Goal: Transaction & Acquisition: Register for event/course

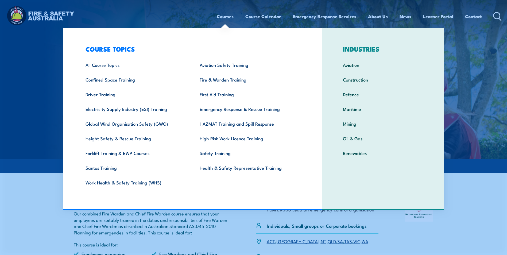
click at [232, 80] on link "Fire & Warden Training" at bounding box center [248, 79] width 114 height 15
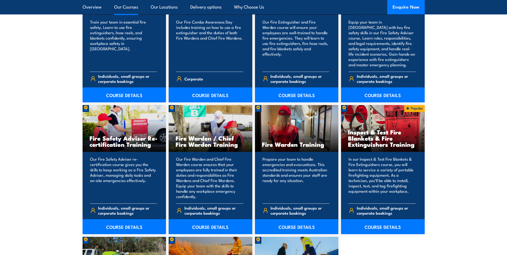
scroll to position [615, 0]
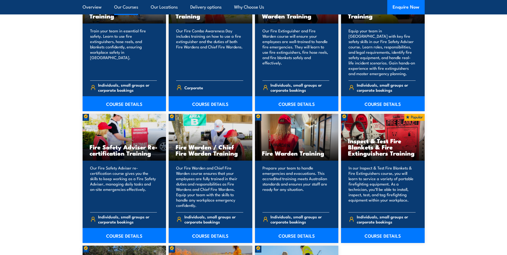
click at [295, 235] on link "COURSE DETAILS" at bounding box center [297, 235] width 84 height 15
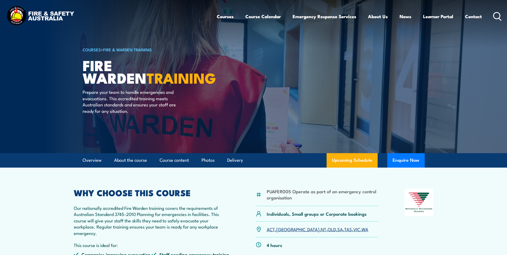
drag, startPoint x: 55, startPoint y: 205, endPoint x: 51, endPoint y: 203, distance: 3.9
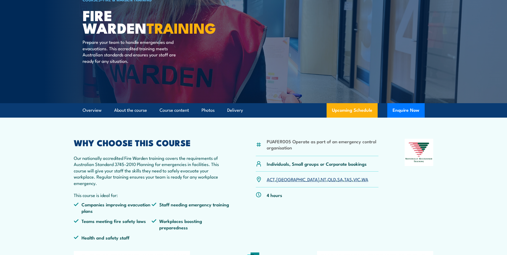
scroll to position [80, 0]
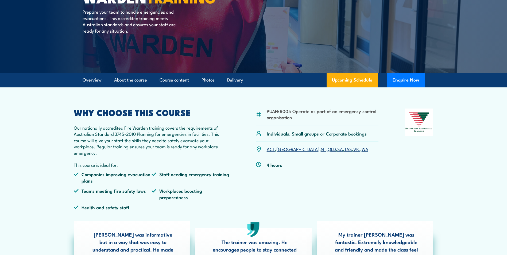
click at [344, 150] on link "TAS" at bounding box center [348, 149] width 8 height 6
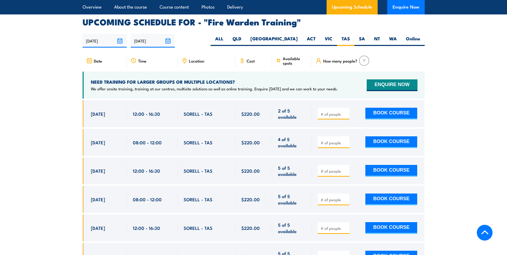
scroll to position [994, 0]
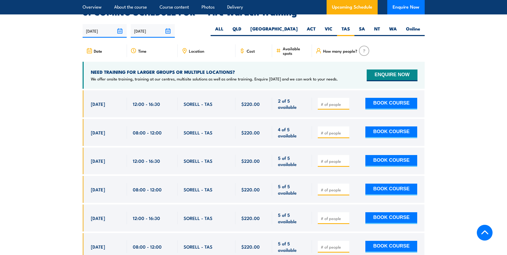
click at [330, 102] on input "number" at bounding box center [334, 104] width 27 height 5
type input "1"
click at [346, 102] on input "1" at bounding box center [334, 104] width 27 height 5
click at [59, 123] on section "UPCOMING SCHEDULE FOR - "Fire Warden Training" 02/09/2025 01/03/2026 1" at bounding box center [253, 138] width 507 height 260
type input "1"
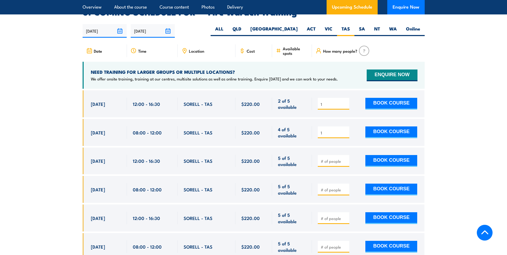
click at [347, 130] on input "1" at bounding box center [334, 132] width 27 height 5
click at [340, 102] on input "1" at bounding box center [334, 104] width 27 height 5
click at [348, 99] on div "1" at bounding box center [334, 104] width 32 height 12
click at [345, 102] on input "1" at bounding box center [334, 104] width 27 height 5
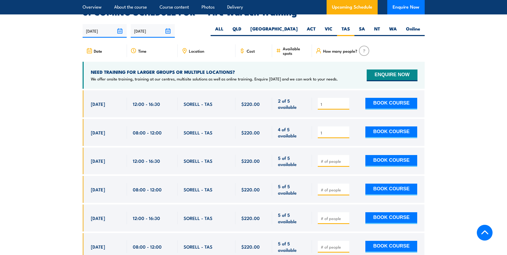
click at [345, 102] on input "1" at bounding box center [334, 104] width 27 height 5
click at [346, 102] on input "1" at bounding box center [334, 104] width 27 height 5
click at [346, 102] on input "2" at bounding box center [334, 104] width 27 height 5
type input "1"
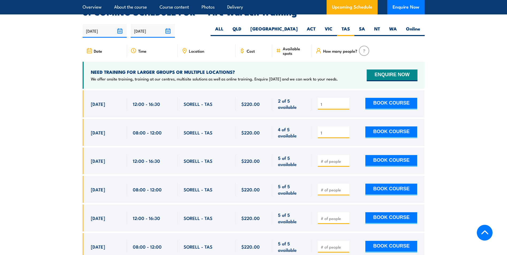
click at [346, 102] on input "1" at bounding box center [334, 104] width 27 height 5
click at [345, 101] on span "1" at bounding box center [334, 104] width 28 height 6
drag, startPoint x: 327, startPoint y: 98, endPoint x: 287, endPoint y: 98, distance: 40.4
click at [286, 98] on div "[DATE] 12:00 - 12:00" at bounding box center [254, 103] width 342 height 27
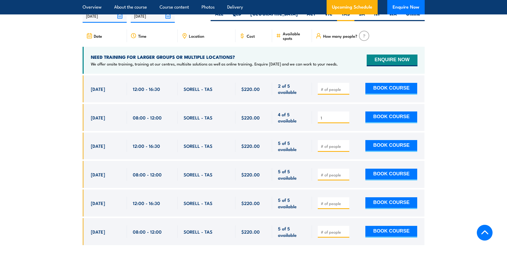
scroll to position [1021, 0]
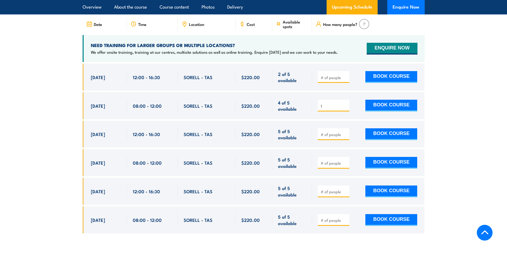
click at [388, 102] on button "BOOK COURSE" at bounding box center [392, 106] width 52 height 12
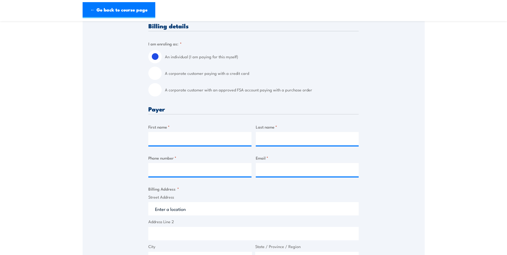
scroll to position [134, 0]
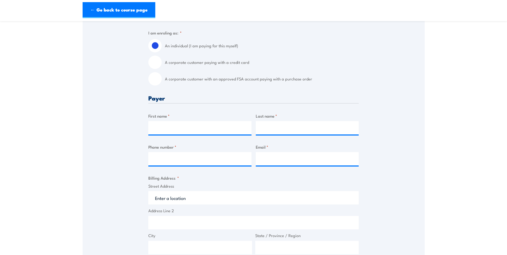
click at [150, 63] on input "A corporate customer paying with a credit card" at bounding box center [154, 62] width 13 height 13
radio input "true"
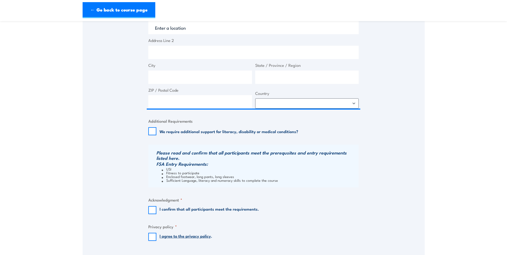
scroll to position [481, 0]
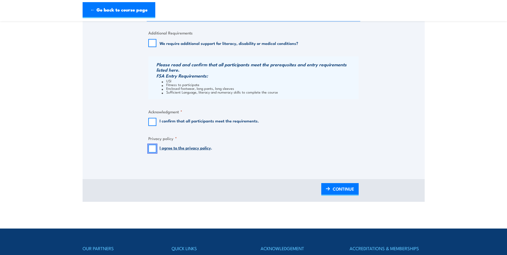
drag, startPoint x: 153, startPoint y: 151, endPoint x: 152, endPoint y: 148, distance: 3.6
click at [152, 151] on input "I agree to the privacy policy ." at bounding box center [152, 149] width 8 height 8
checkbox input "true"
click at [150, 125] on input "I confirm that all participants meet the requirements." at bounding box center [152, 122] width 8 height 8
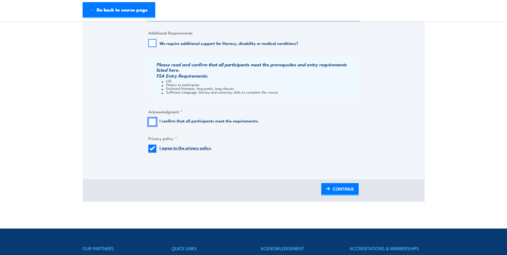
checkbox input "true"
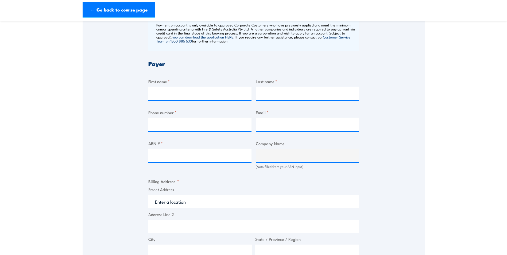
scroll to position [214, 0]
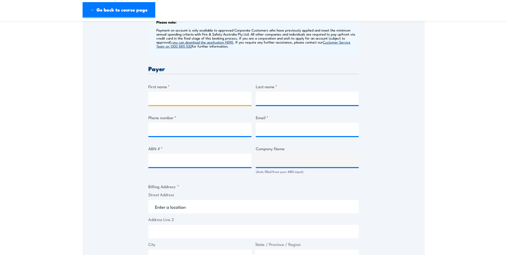
click at [164, 102] on input "First name *" at bounding box center [199, 98] width 103 height 13
type input "Lisa Talebi"
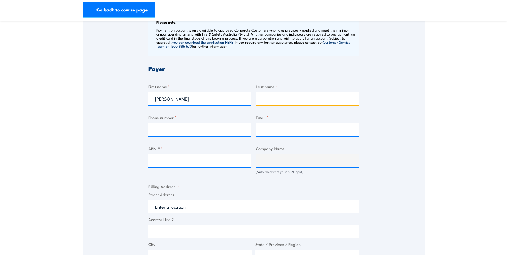
type input "Talebi"
type input "0401632221"
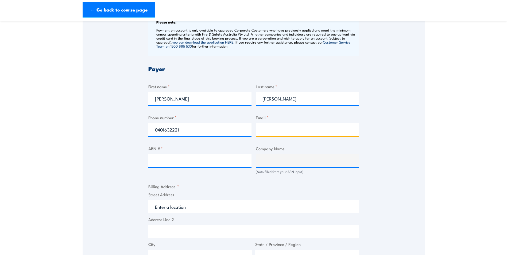
type input "ltalebi@huntermason.com.au"
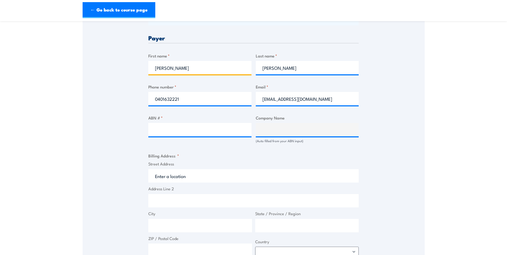
scroll to position [294, 0]
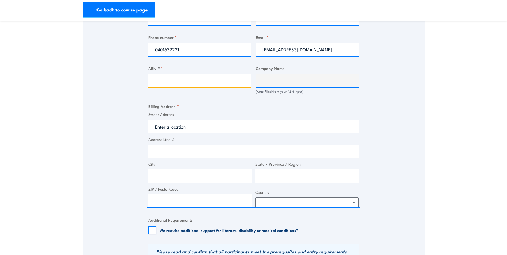
click at [174, 87] on input "ABN # *" at bounding box center [199, 80] width 103 height 13
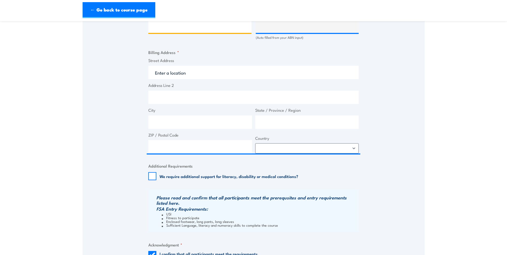
scroll to position [321, 0]
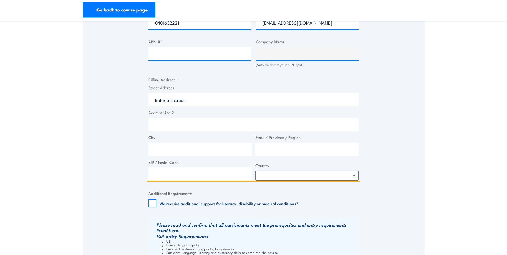
click at [181, 104] on input "Street Address" at bounding box center [253, 99] width 210 height 13
click at [152, 125] on input "Address Line 2" at bounding box center [253, 124] width 210 height 13
click at [190, 106] on input "Street Address" at bounding box center [253, 99] width 210 height 13
type input "15 Capital Link Drive"
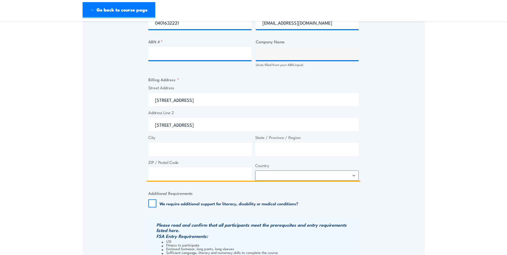
type input "Campbellfield"
type input "VIC"
type input "3061"
click at [309, 181] on select "Afghanistan Albania Algeria American Samoa Andorra Angola Anguilla Antarctica A…" at bounding box center [307, 176] width 104 height 10
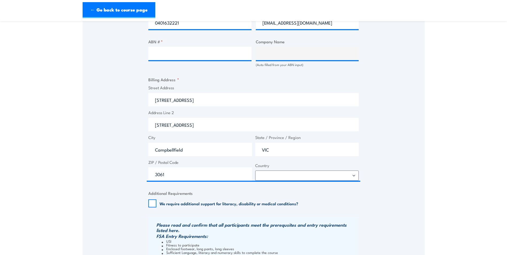
click at [376, 125] on div "Speak to a specialist CALL 1300 885 530 CALL 1300 885 530 " * " indicates requi…" at bounding box center [254, 47] width 342 height 556
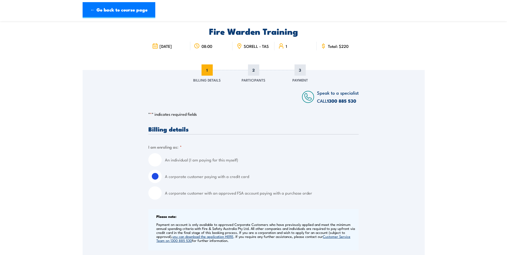
scroll to position [0, 0]
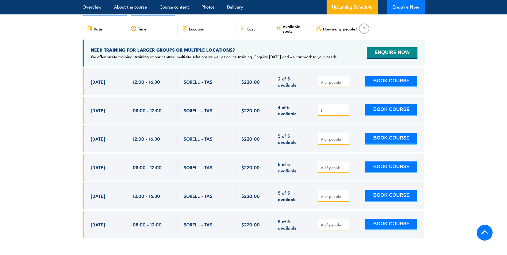
scroll to position [1021, 0]
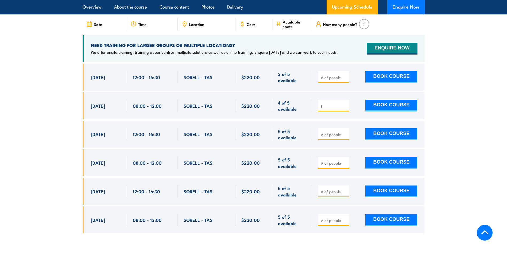
drag, startPoint x: 56, startPoint y: 170, endPoint x: 57, endPoint y: 173, distance: 3.8
click at [57, 173] on section "UPCOMING SCHEDULE FOR - "Fire Warden Training" [DATE] [DATE] 1" at bounding box center [253, 111] width 507 height 260
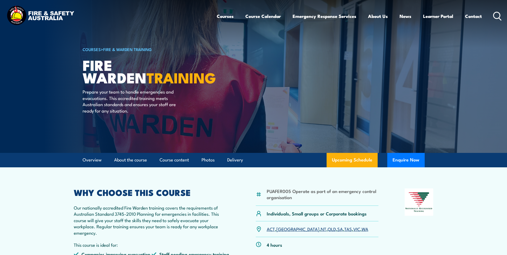
scroll to position [0, 0]
